Goal: Download file/media

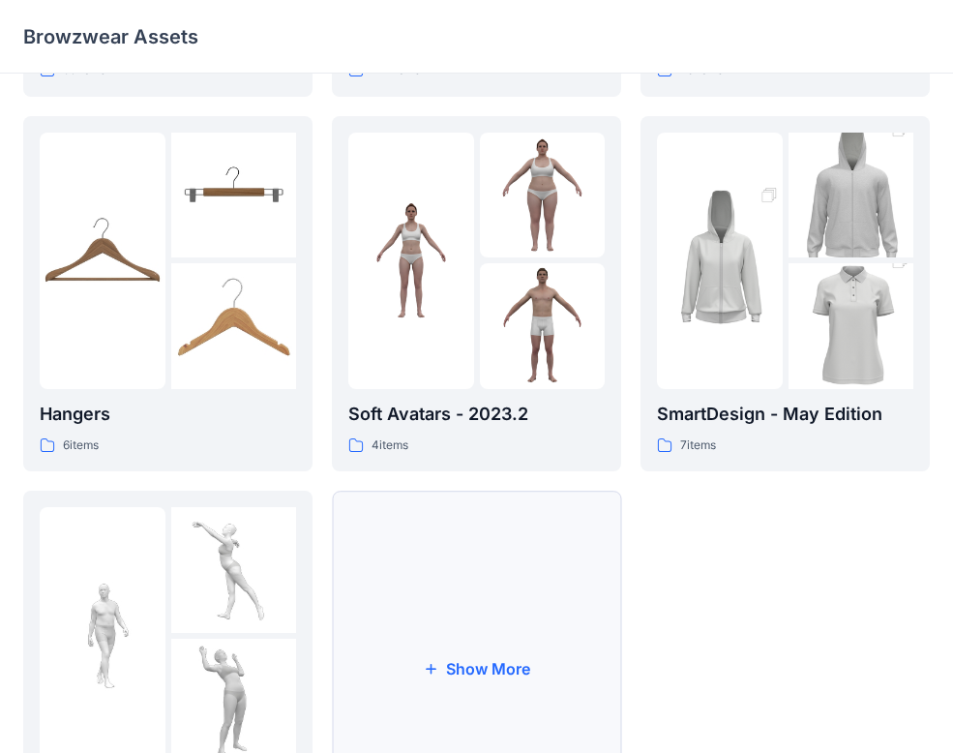
scroll to position [503, 0]
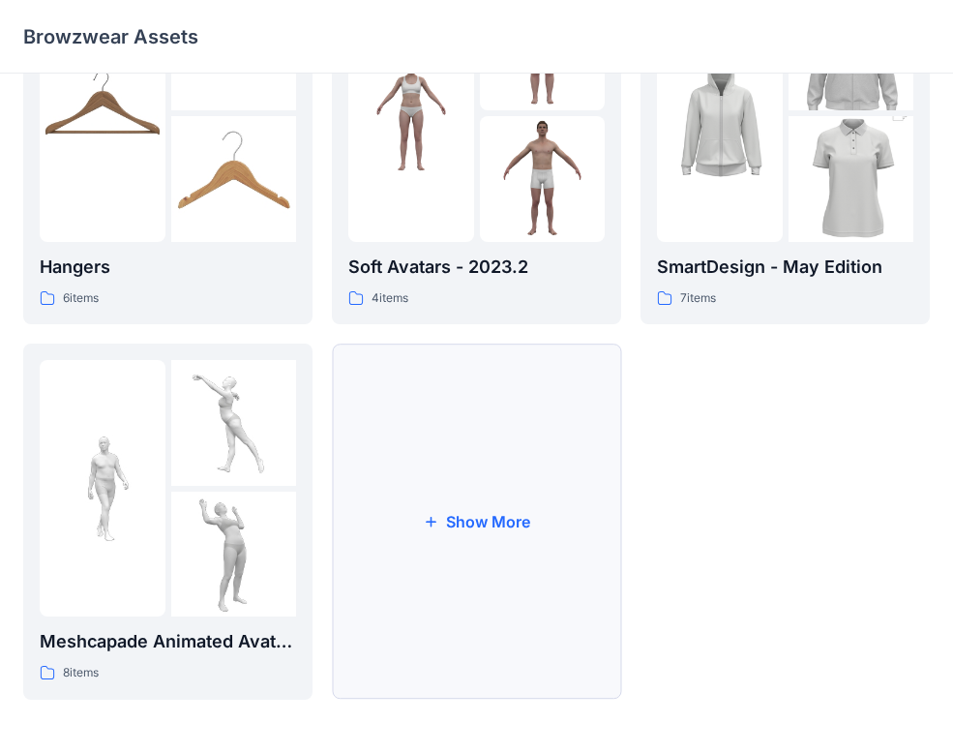
click at [522, 499] on button "Show More" at bounding box center [476, 522] width 289 height 356
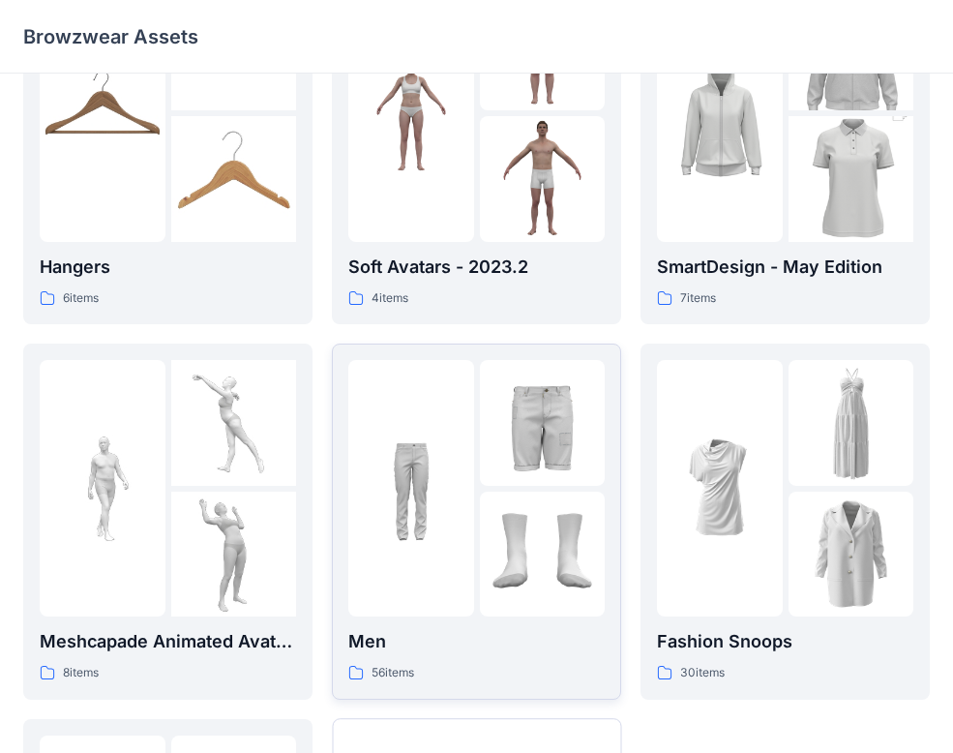
click at [452, 500] on img at bounding box center [411, 489] width 126 height 126
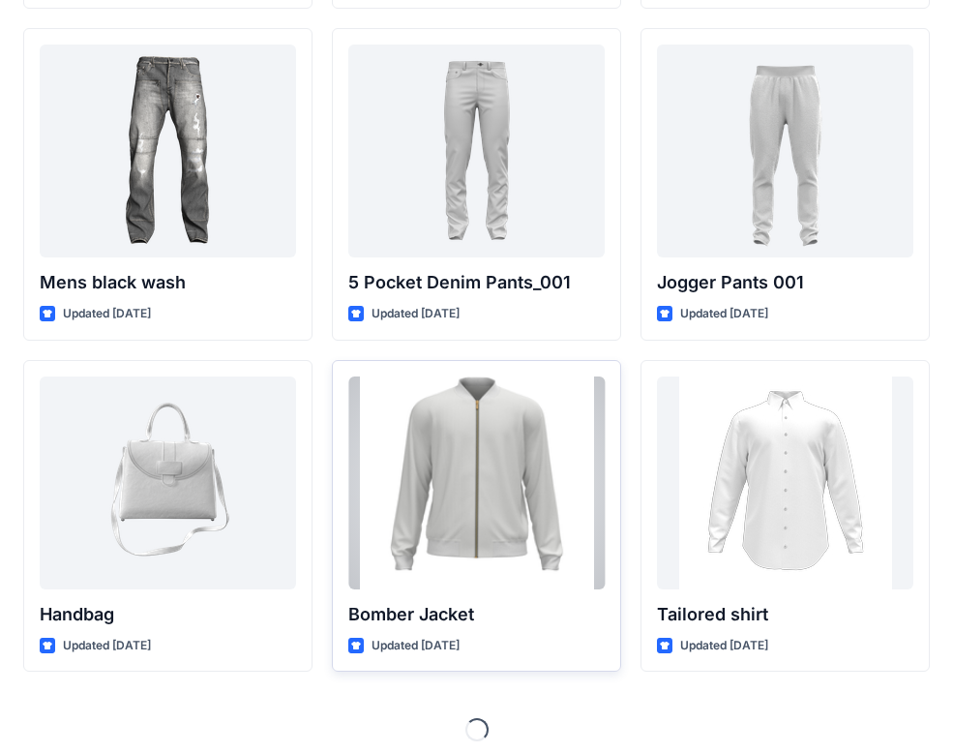
scroll to position [743, 0]
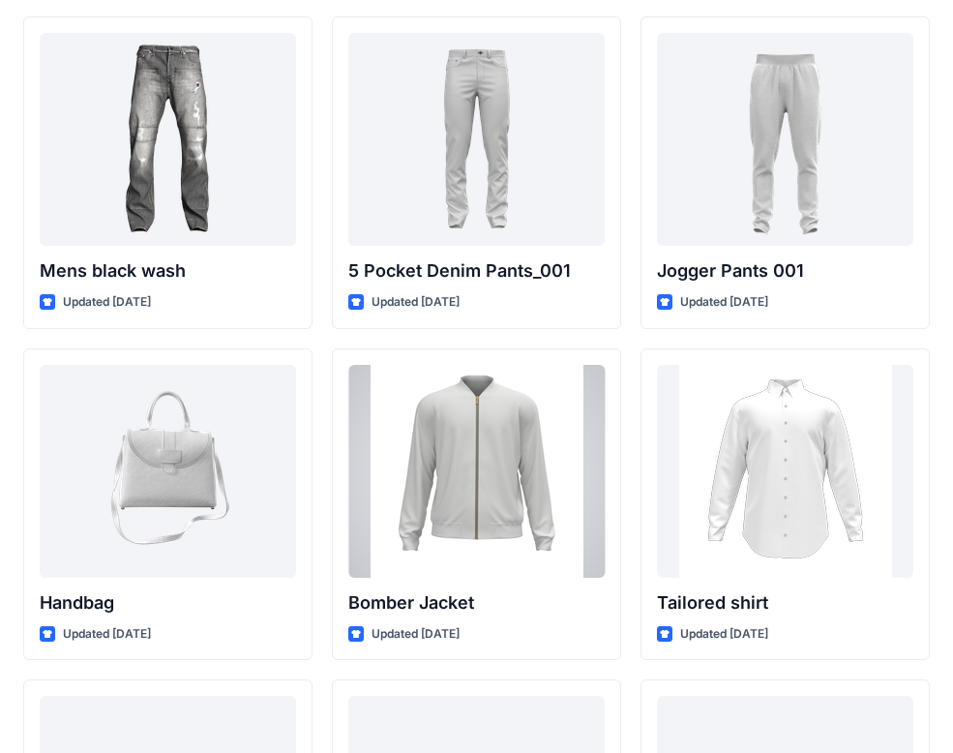
click at [478, 447] on div at bounding box center [476, 471] width 256 height 213
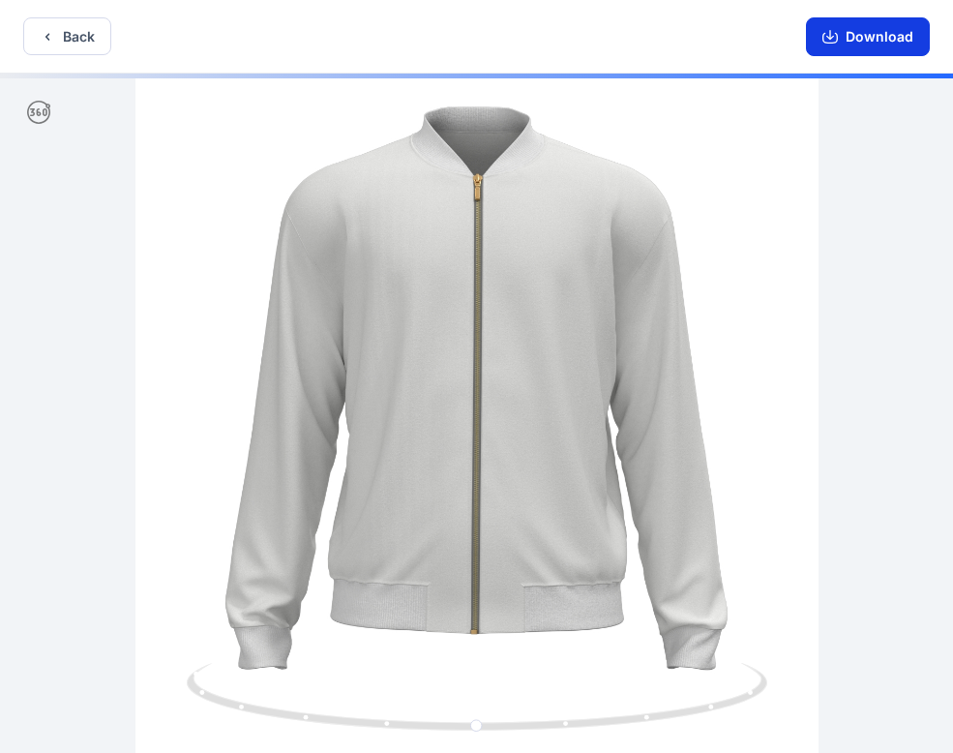
click at [833, 19] on button "Download" at bounding box center [868, 36] width 124 height 39
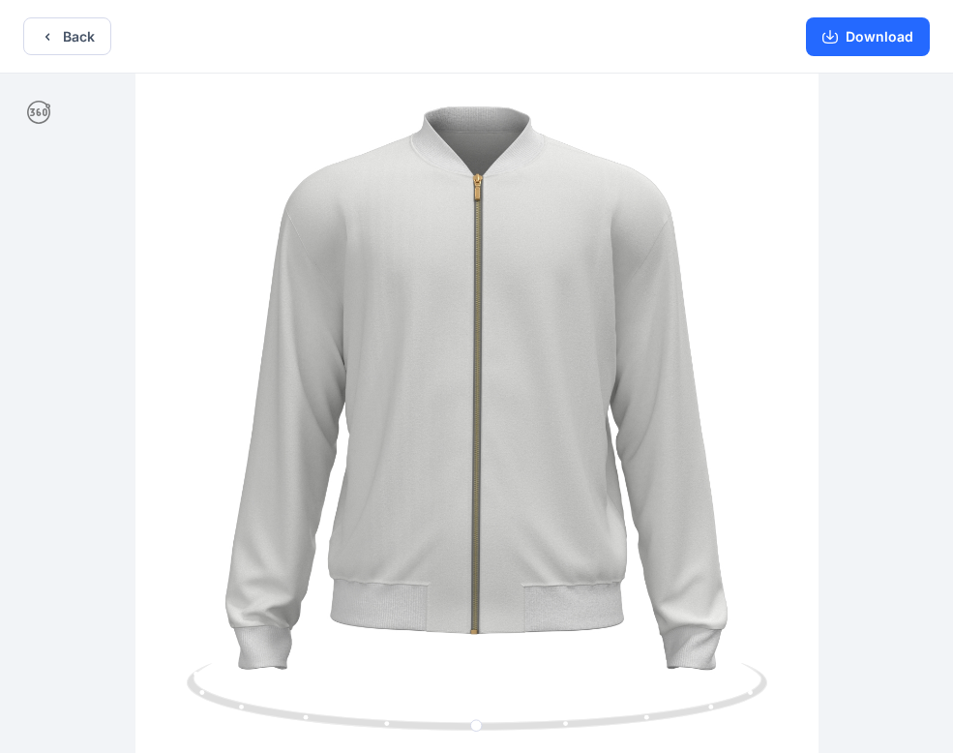
click at [806, 50] on div "Download" at bounding box center [868, 36] width 170 height 73
